Goal: Find specific page/section: Find specific page/section

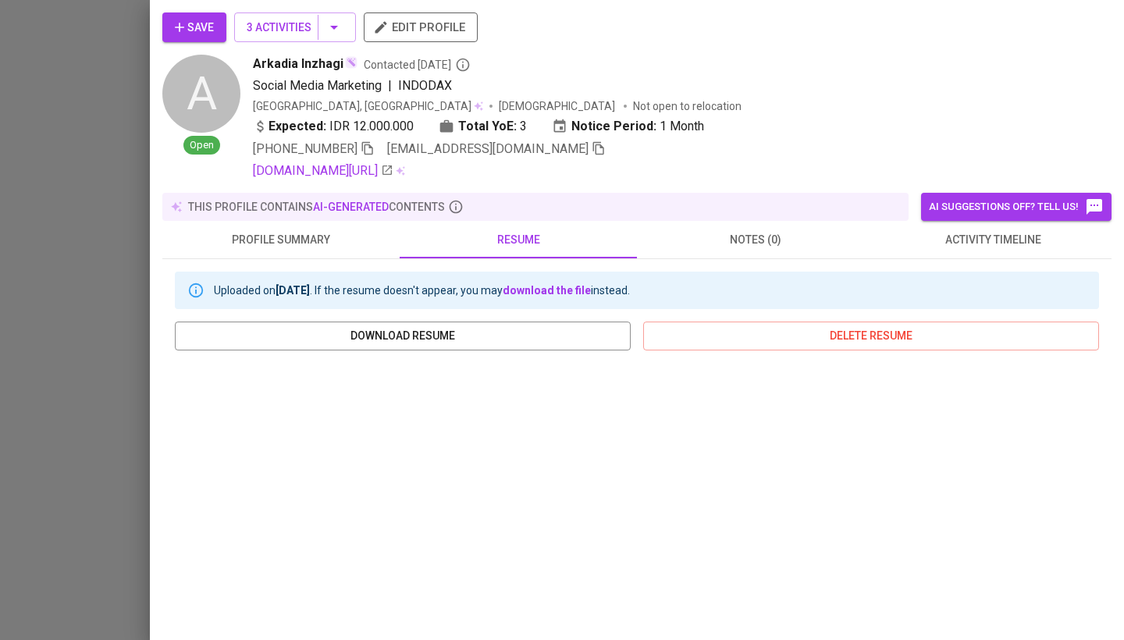
scroll to position [215, 0]
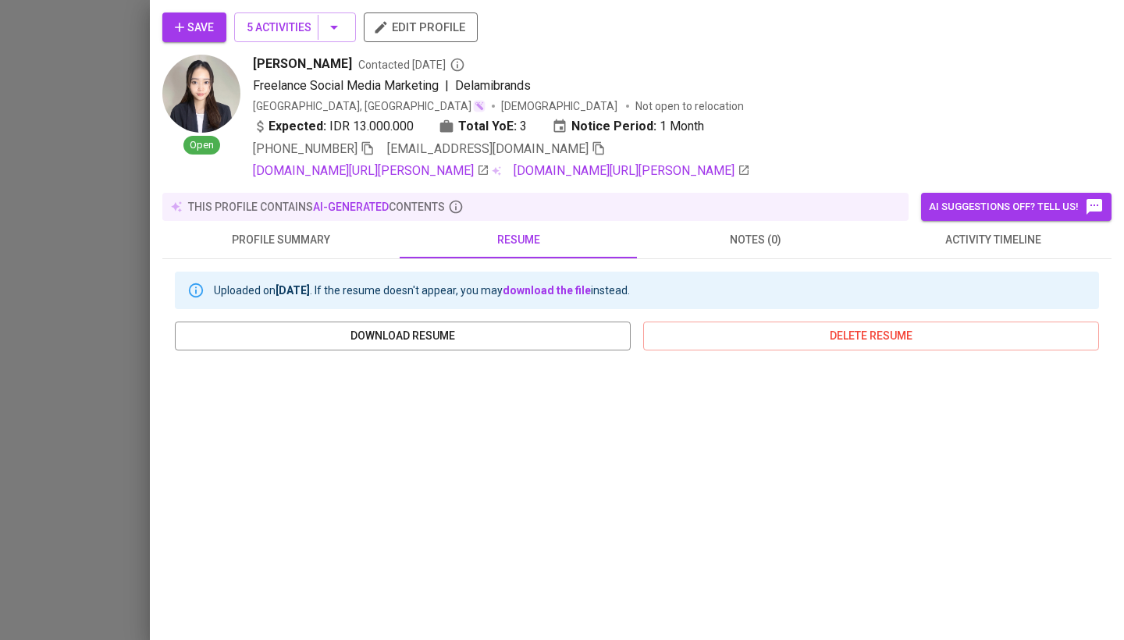
scroll to position [215, 0]
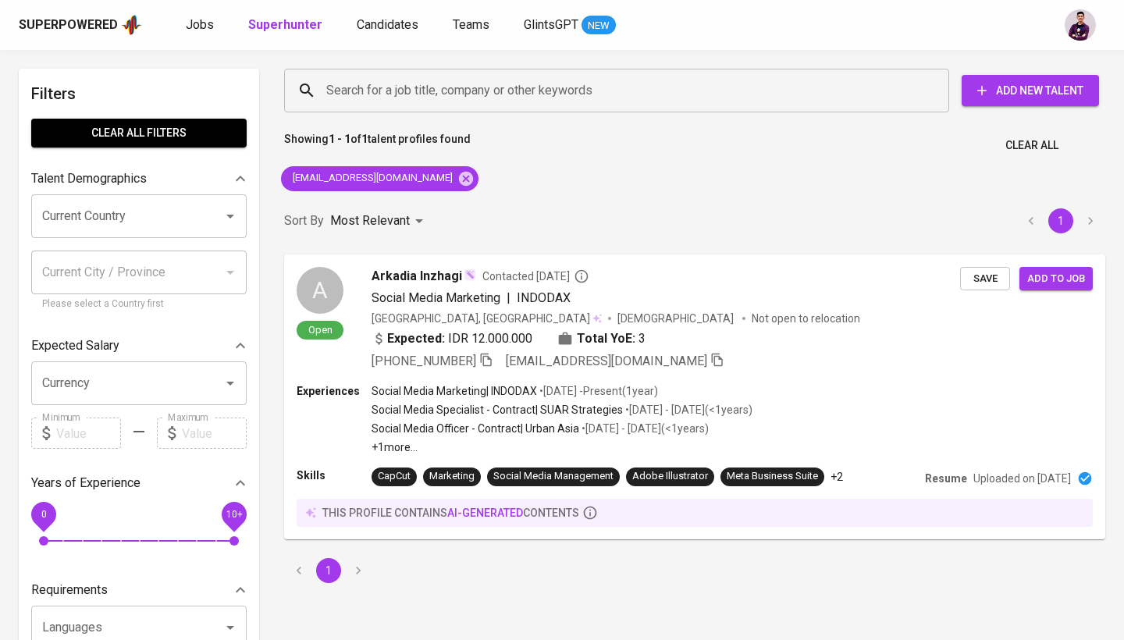
click at [179, 24] on div "Superpowered Jobs Superhunter Candidates Teams GlintsGPT NEW" at bounding box center [537, 24] width 1036 height 23
click at [194, 23] on span "Jobs" at bounding box center [200, 24] width 28 height 15
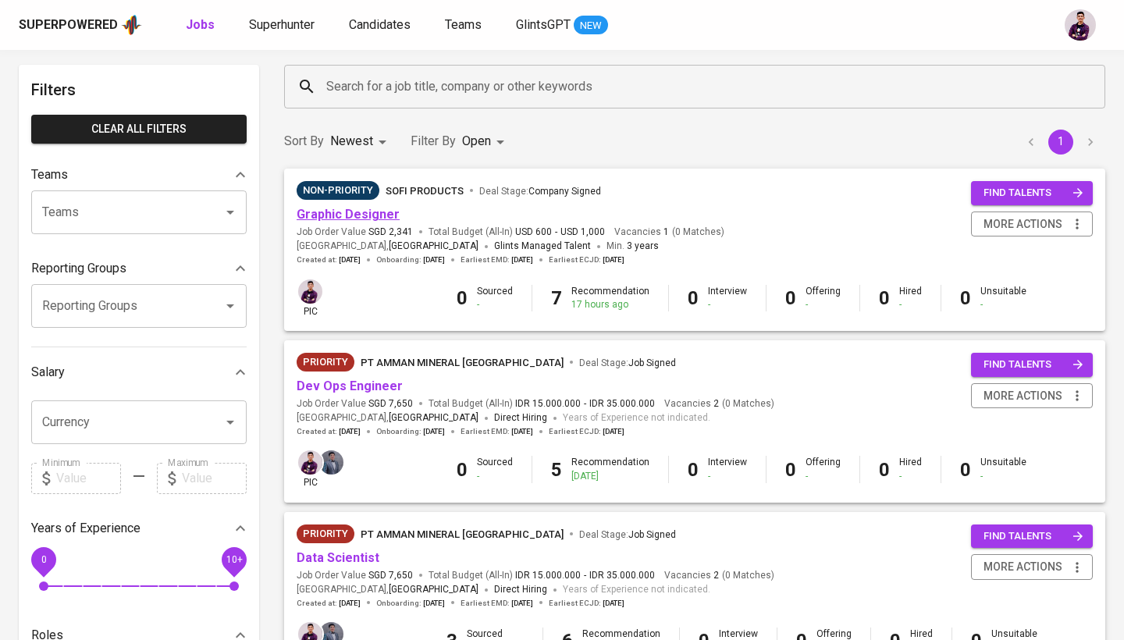
scroll to position [61, 0]
click at [353, 218] on link "Graphic Designer" at bounding box center [347, 214] width 103 height 15
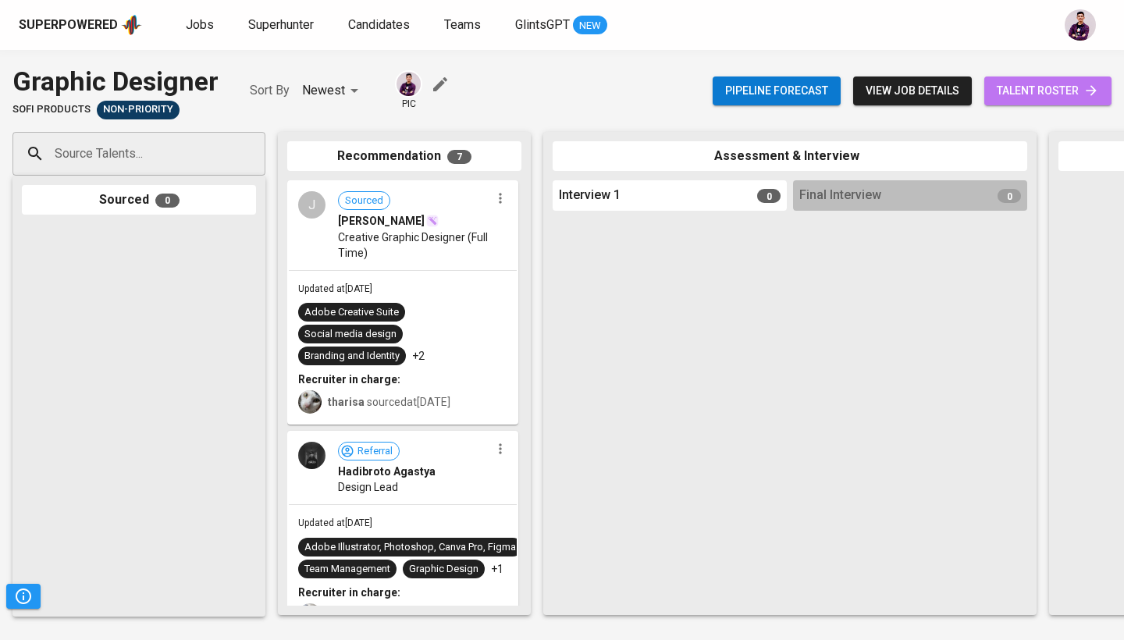
click at [1025, 92] on span "talent roster" at bounding box center [1047, 91] width 102 height 20
